Goal: Information Seeking & Learning: Find specific fact

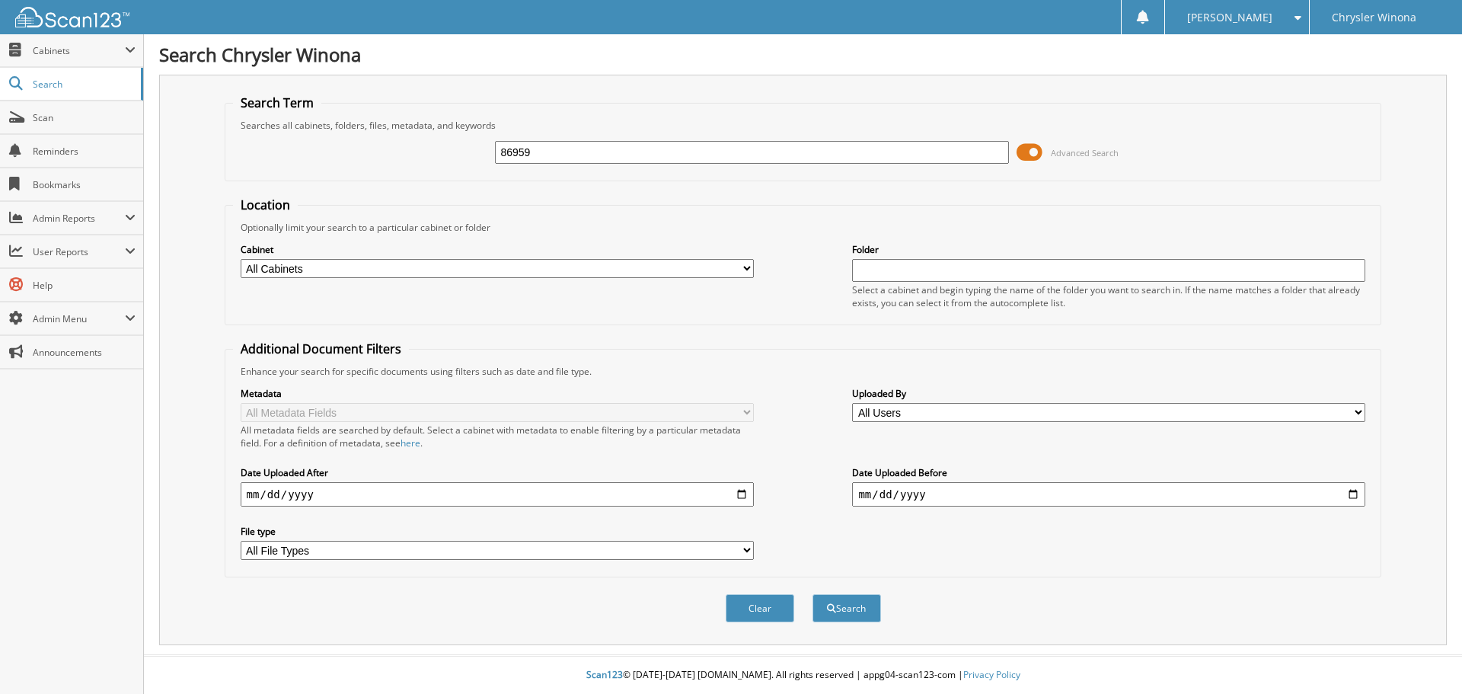
type input "86959"
click at [813, 594] on button "Search" at bounding box center [847, 608] width 69 height 28
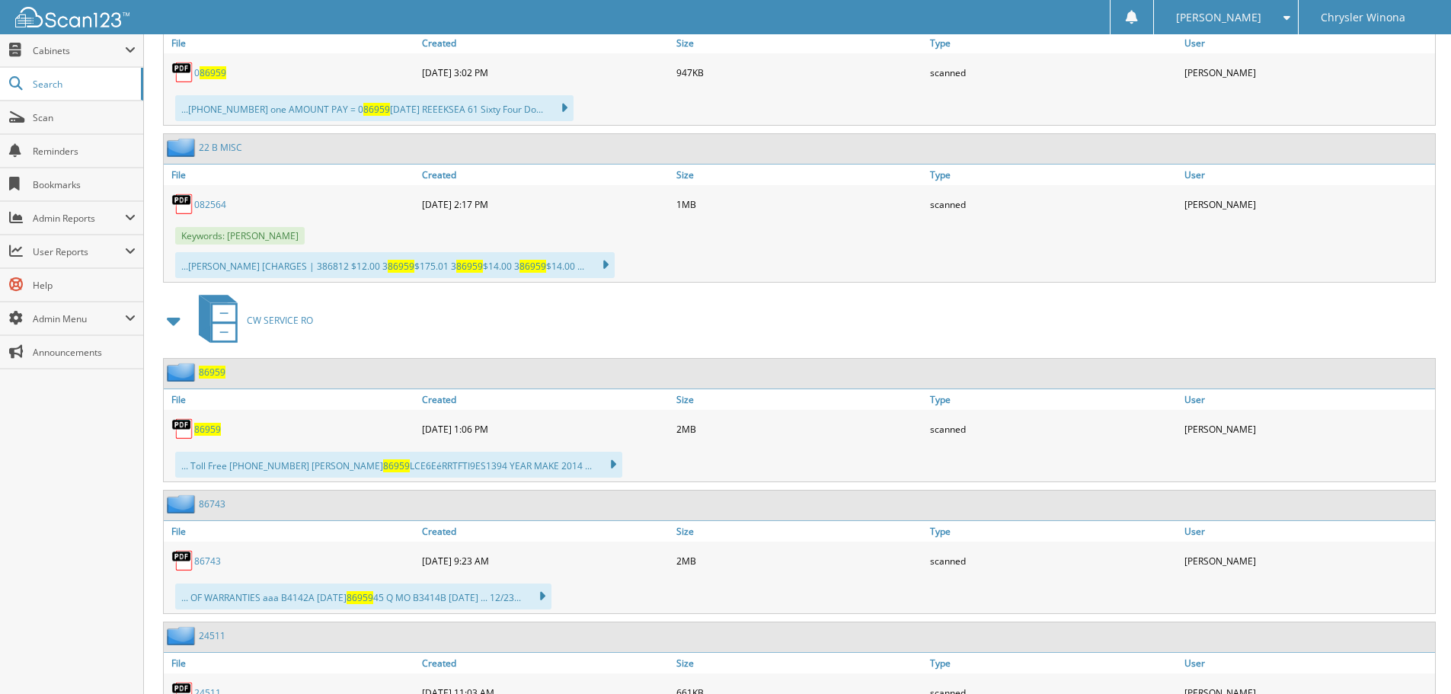
scroll to position [838, 0]
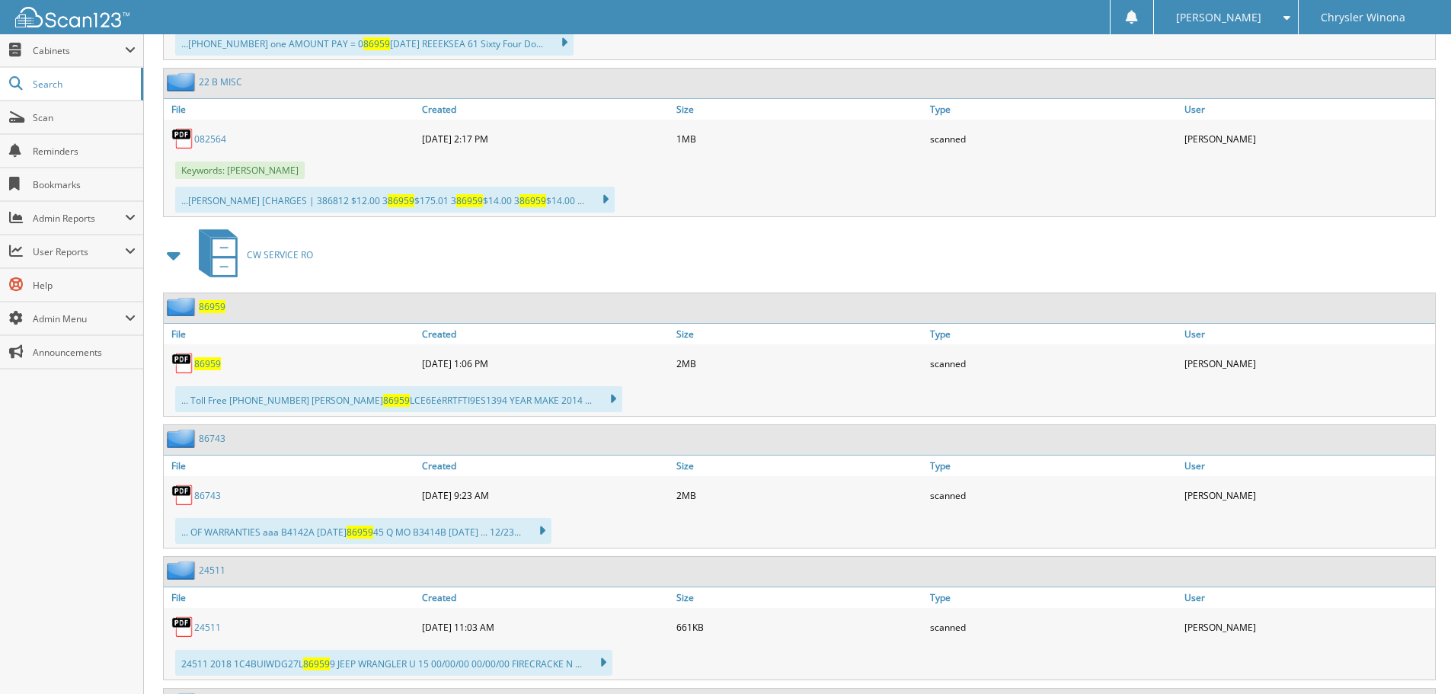
click at [200, 361] on span "86959" at bounding box center [207, 363] width 27 height 13
